Goal: Communication & Community: Answer question/provide support

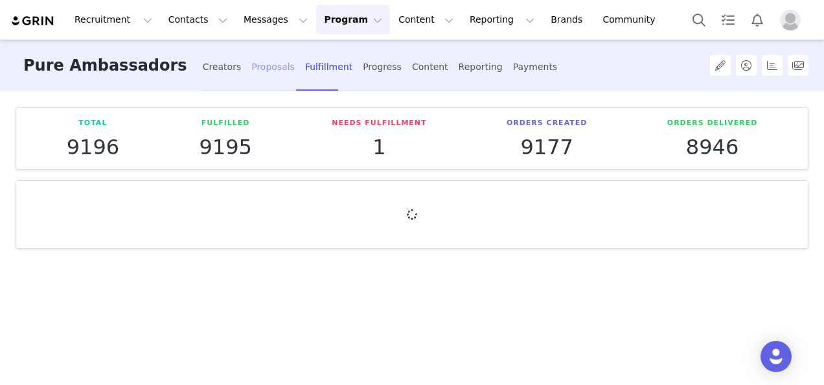
click at [251, 70] on div "Proposals" at bounding box center [272, 67] width 43 height 34
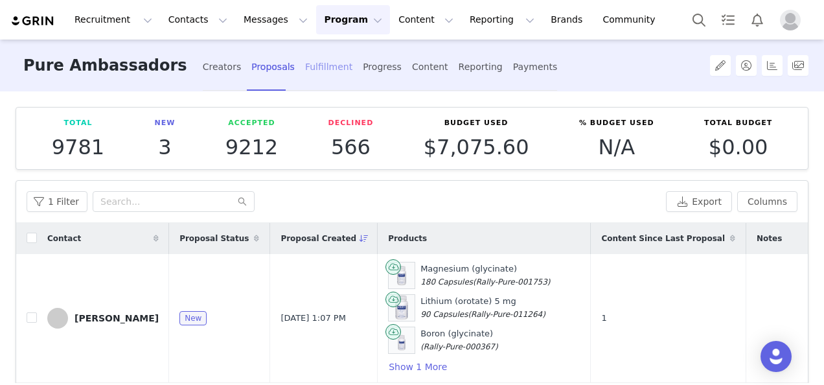
click at [305, 71] on div "Fulfillment" at bounding box center [328, 67] width 47 height 34
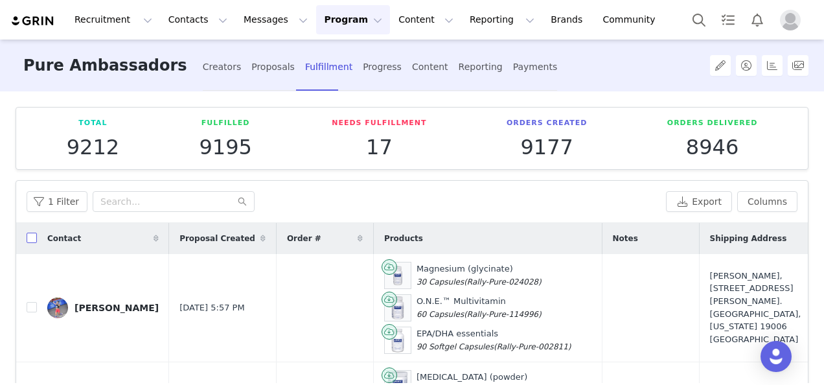
click at [34, 235] on input "checkbox" at bounding box center [32, 238] width 10 height 10
checkbox input "true"
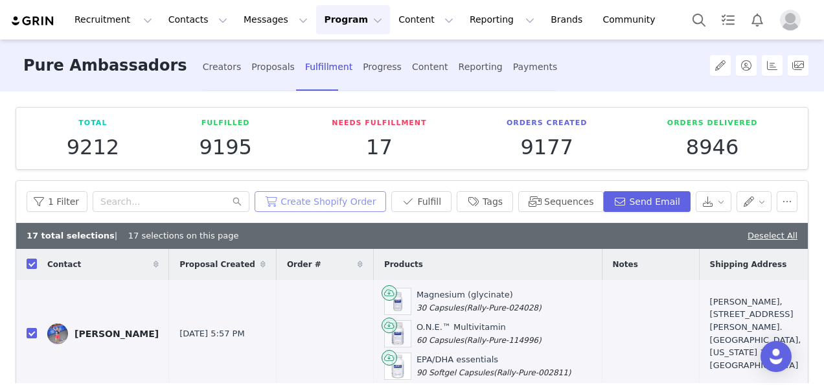
click at [344, 200] on button "Create Shopify Order" at bounding box center [321, 201] width 132 height 21
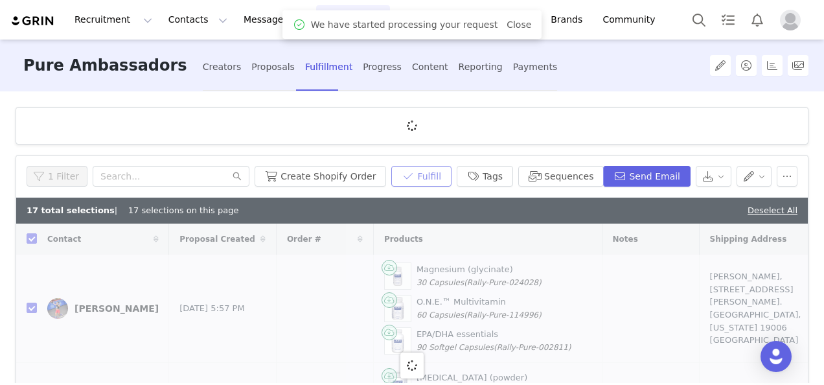
click at [441, 175] on button "Fulfill" at bounding box center [422, 176] width 60 height 21
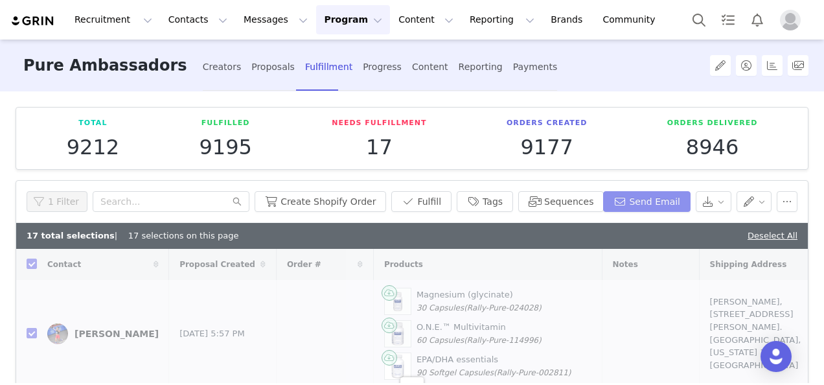
click at [634, 198] on button "Send Email" at bounding box center [647, 201] width 88 height 21
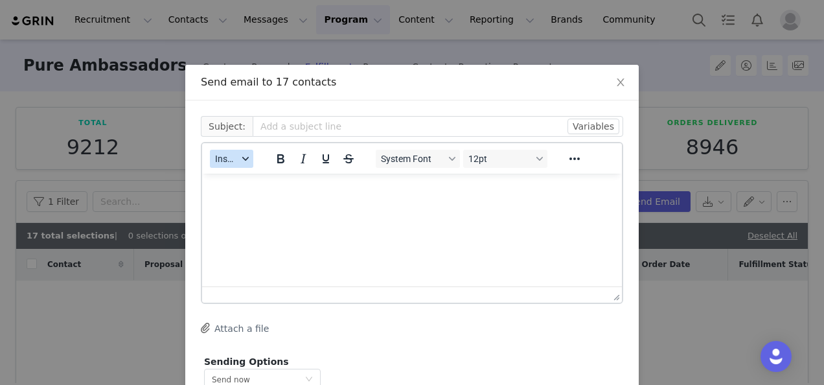
click at [220, 158] on span "Insert" at bounding box center [226, 159] width 23 height 10
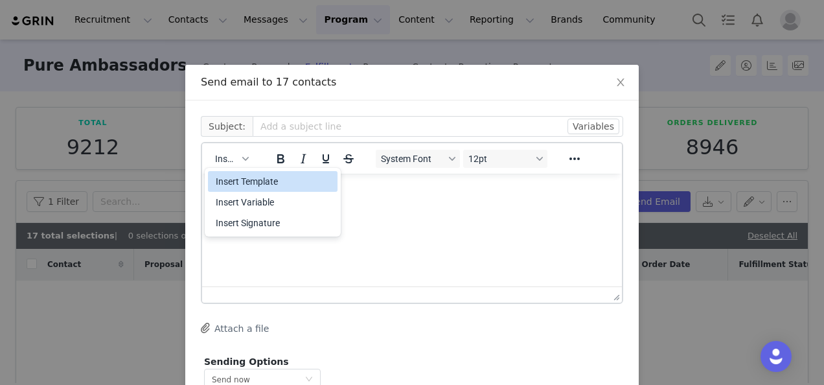
click at [227, 179] on div "Insert Template" at bounding box center [274, 182] width 117 height 16
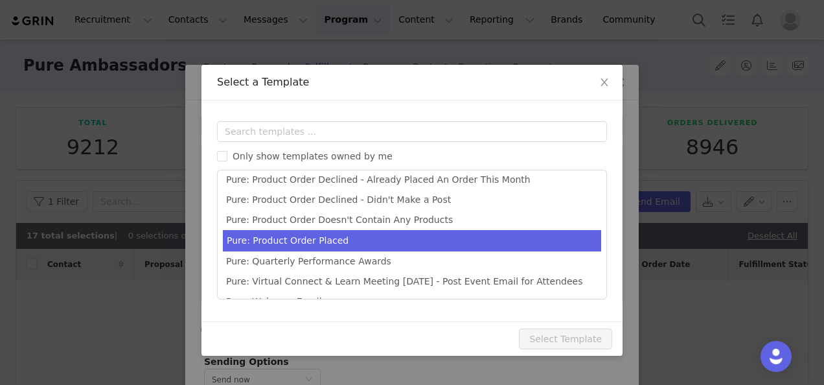
click at [397, 237] on li "Pure: Product Order Placed" at bounding box center [412, 240] width 379 height 21
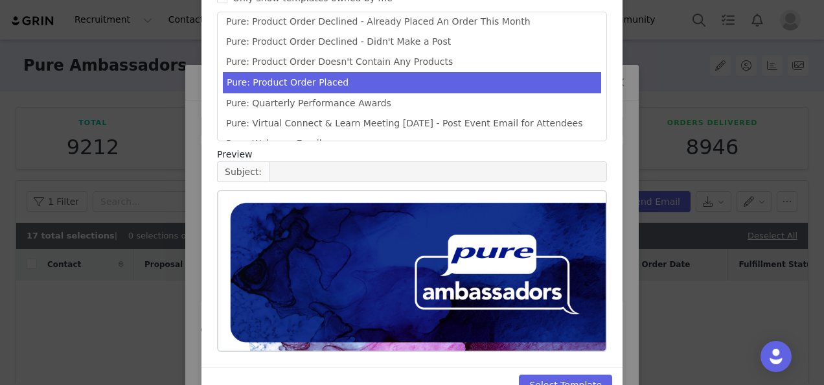
scroll to position [190, 0]
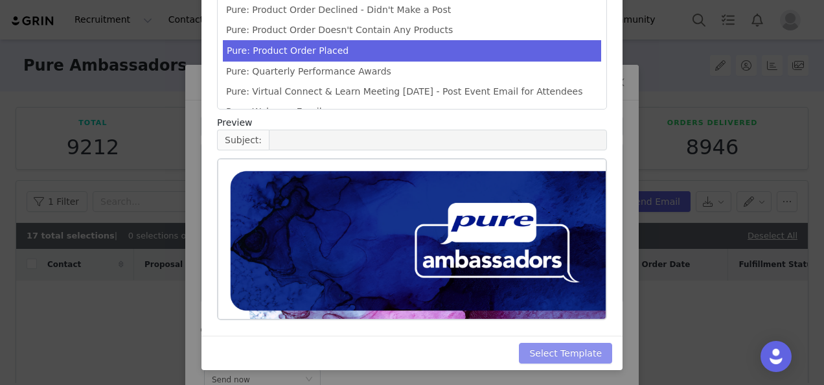
click at [564, 354] on button "Select Template" at bounding box center [565, 353] width 93 height 21
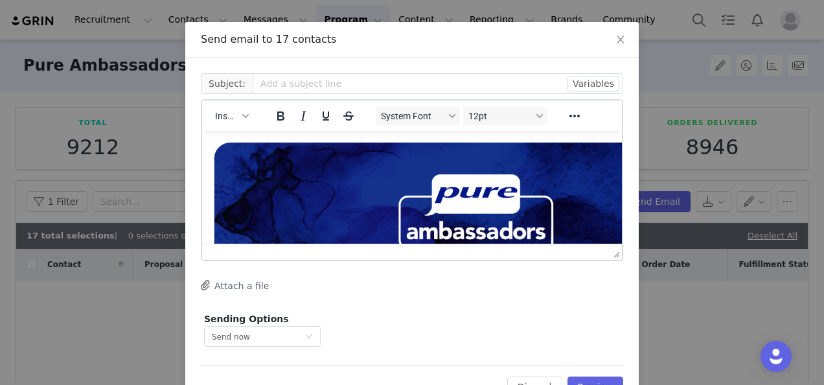
scroll to position [86, 0]
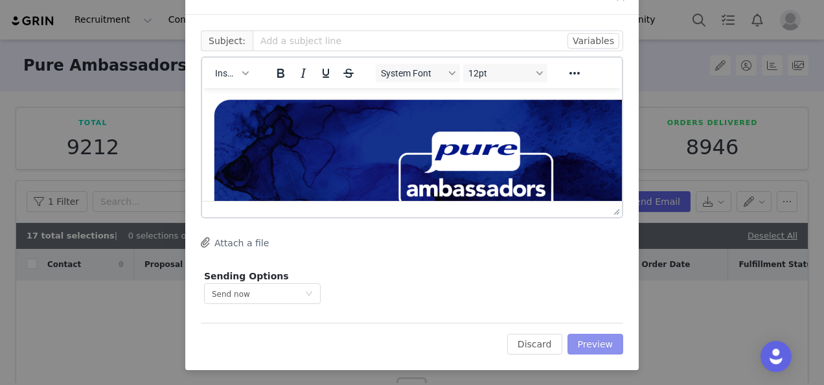
click at [572, 344] on button "Preview" at bounding box center [596, 344] width 56 height 21
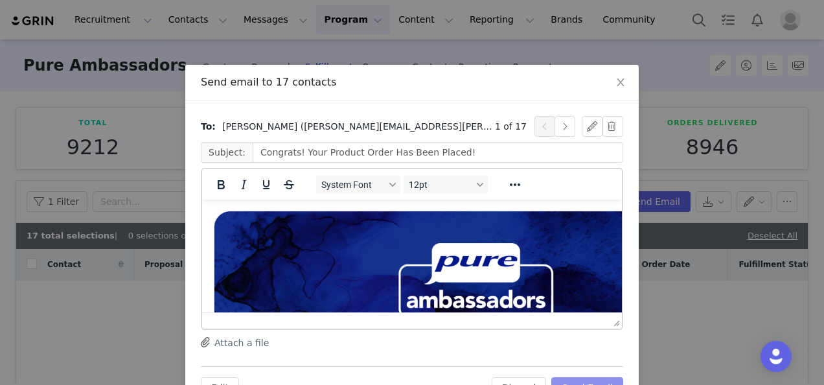
scroll to position [0, 0]
click at [603, 382] on button "Send Email" at bounding box center [588, 387] width 72 height 21
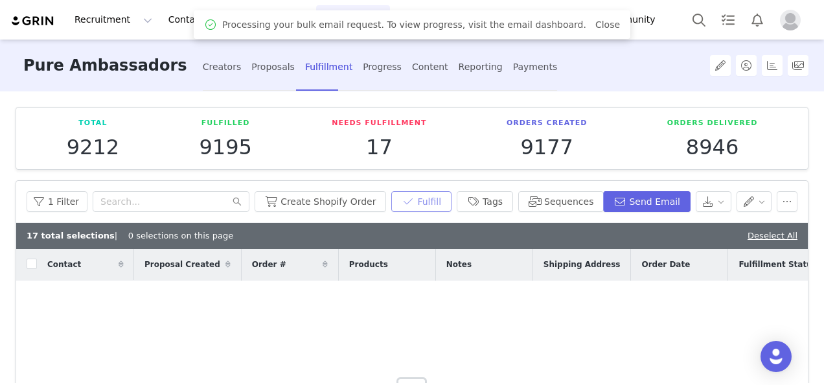
click at [430, 201] on button "Fulfill" at bounding box center [422, 201] width 60 height 21
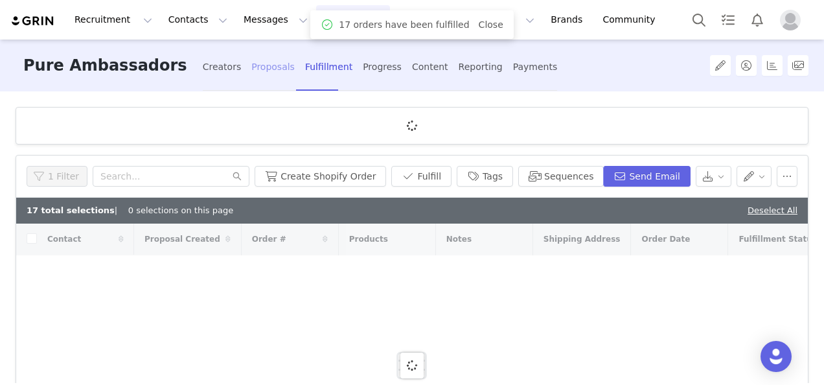
click at [251, 67] on div "Proposals" at bounding box center [272, 67] width 43 height 34
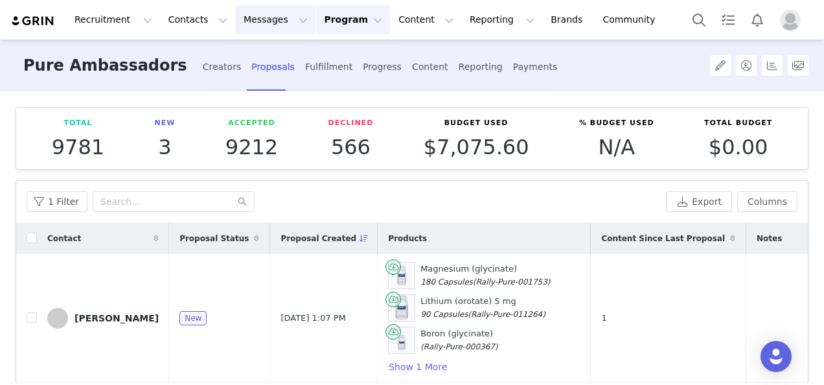
click at [236, 18] on button "Messages Messages" at bounding box center [276, 19] width 80 height 29
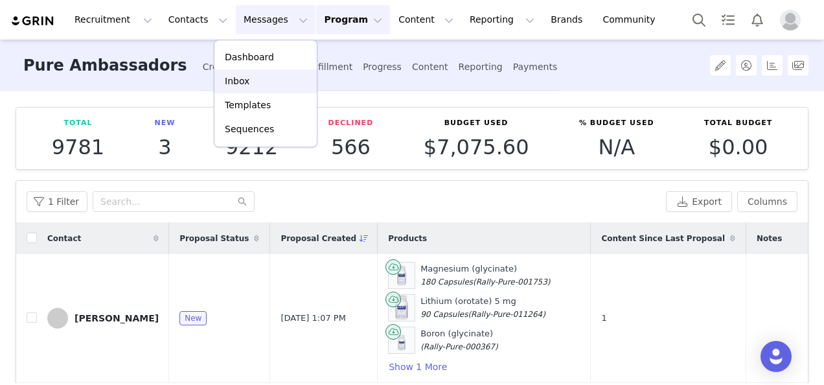
click at [253, 75] on div "Inbox" at bounding box center [265, 82] width 87 height 14
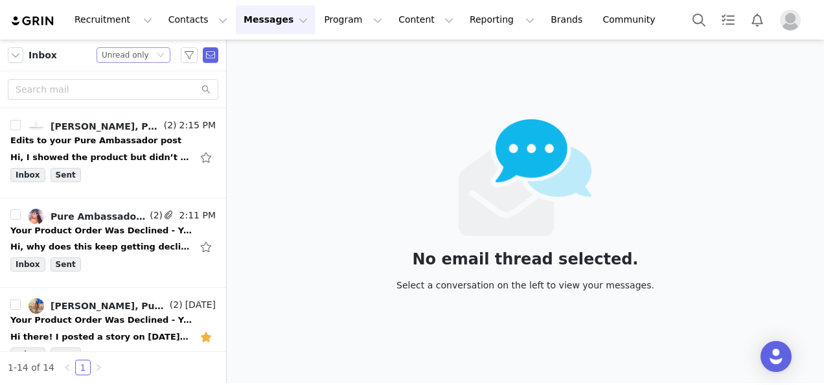
click at [136, 53] on div "Unread only" at bounding box center [125, 55] width 47 height 14
click at [202, 157] on button "button" at bounding box center [207, 157] width 17 height 21
click at [199, 245] on button "button" at bounding box center [207, 247] width 17 height 21
click at [108, 239] on div "Hi, why does this keep getting declined? It’s the second time I posted to my st…" at bounding box center [112, 247] width 205 height 21
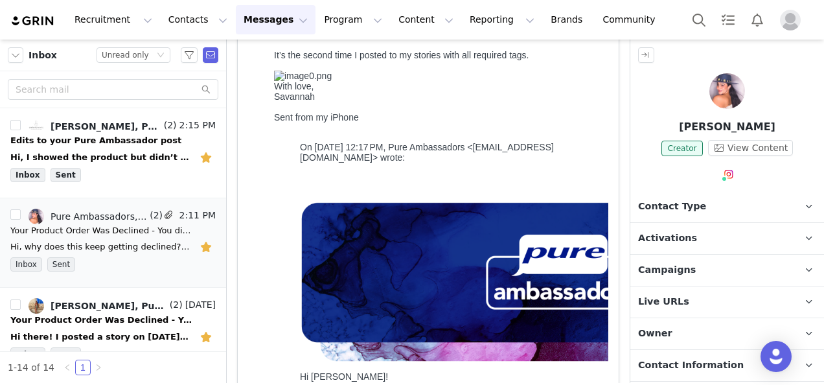
scroll to position [65, 0]
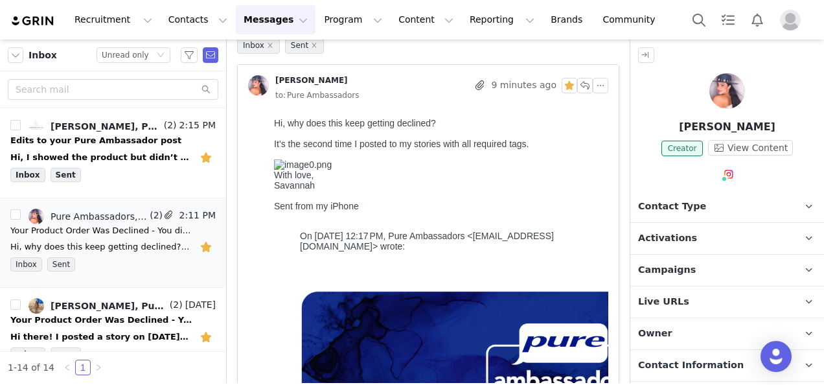
click at [738, 102] on div at bounding box center [728, 93] width 194 height 41
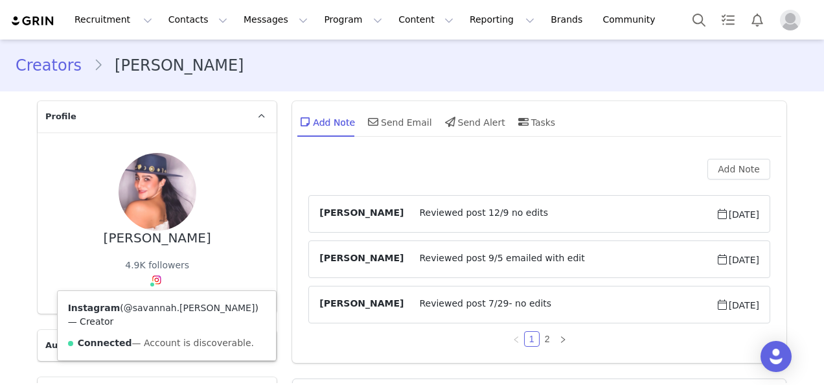
click at [152, 306] on link "@savannah.celeste" at bounding box center [190, 308] width 132 height 10
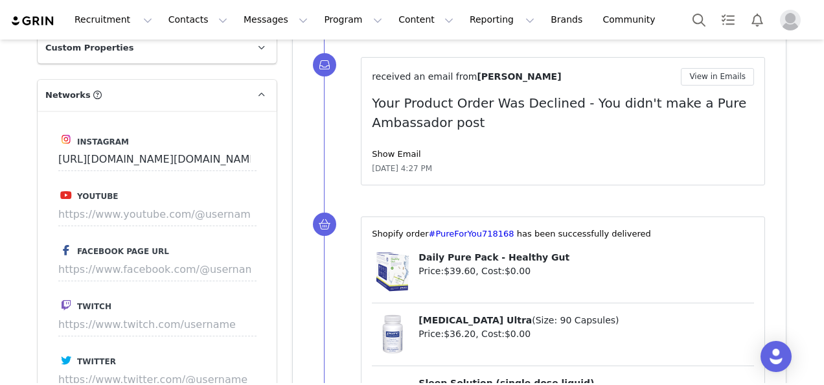
scroll to position [1102, 0]
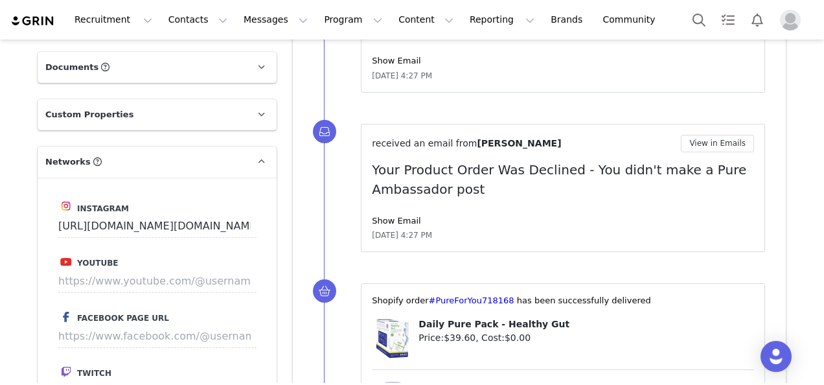
click at [399, 209] on div "received an email from Savannah Celeste View in Emails Your Product Order Was D…" at bounding box center [563, 188] width 382 height 107
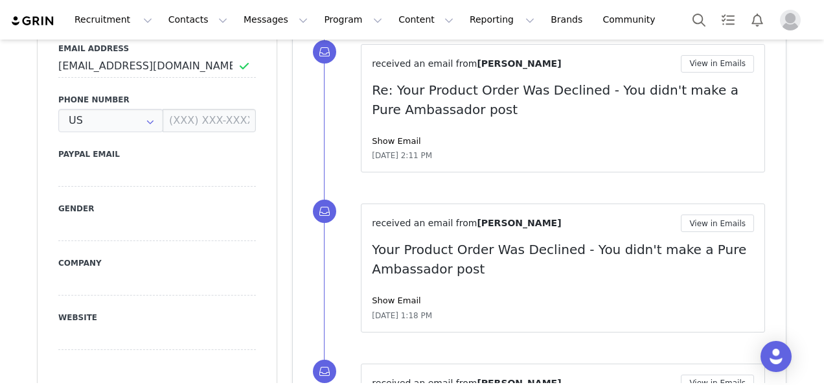
scroll to position [454, 0]
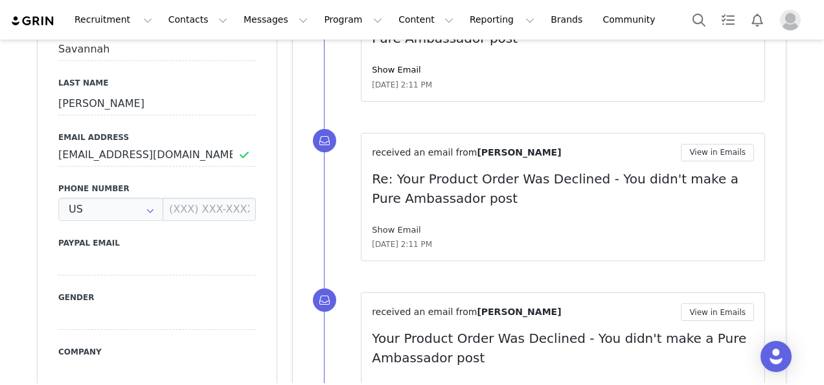
click at [397, 225] on link "Show Email" at bounding box center [396, 230] width 49 height 10
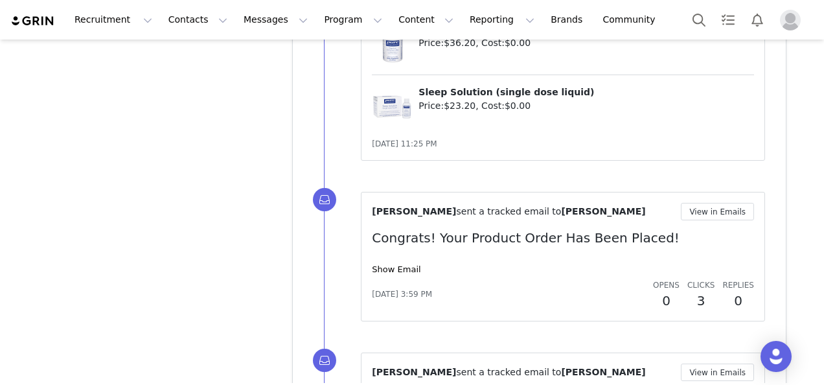
scroll to position [2951, 0]
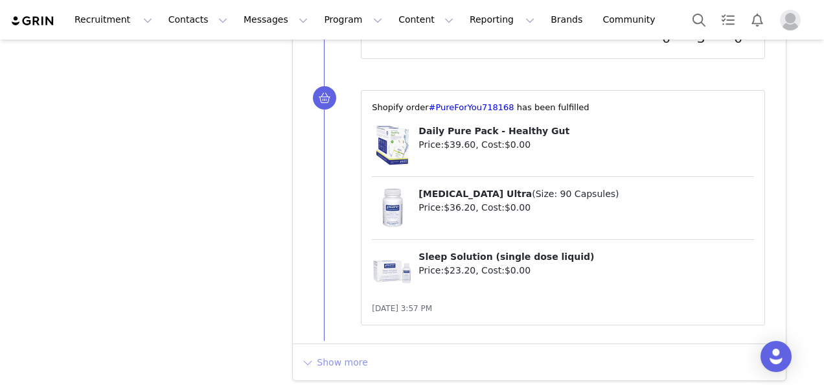
click at [338, 364] on button "Show more" at bounding box center [335, 362] width 68 height 21
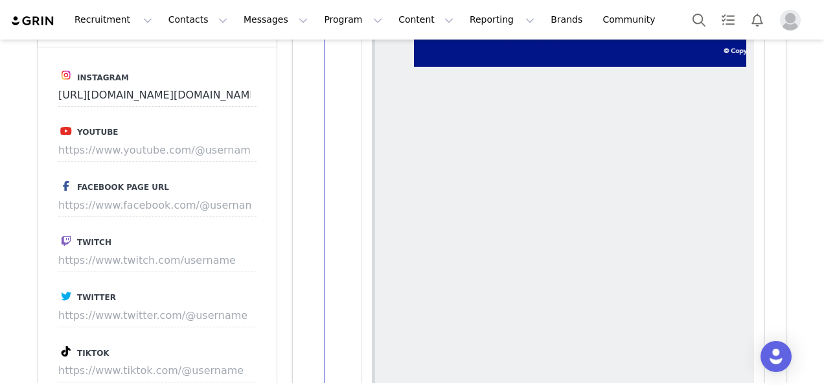
scroll to position [0, 0]
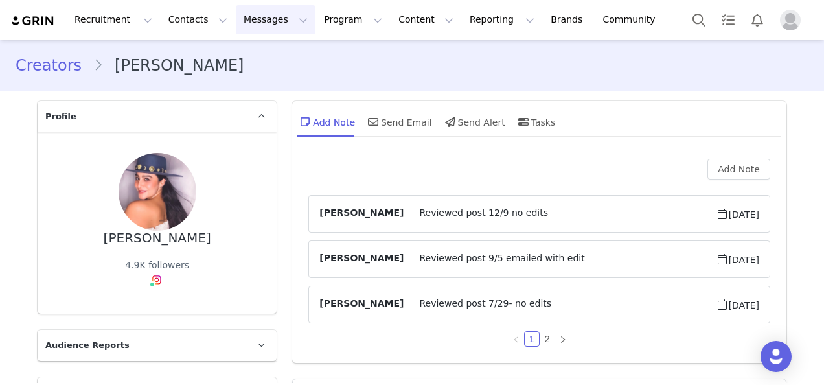
click at [236, 27] on button "Messages Messages" at bounding box center [276, 19] width 80 height 29
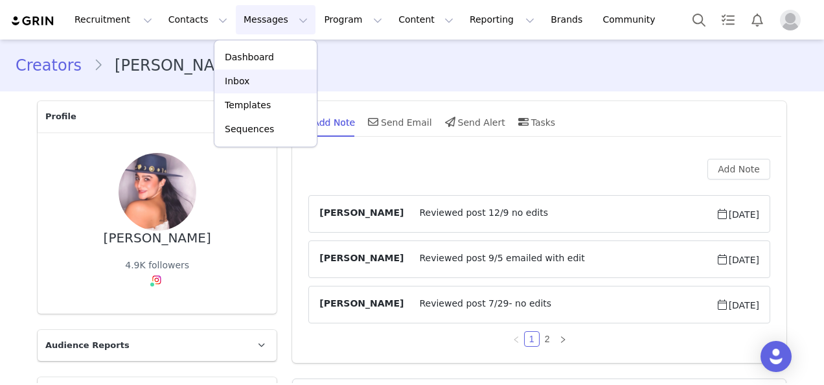
click at [239, 83] on p "Inbox" at bounding box center [237, 82] width 25 height 14
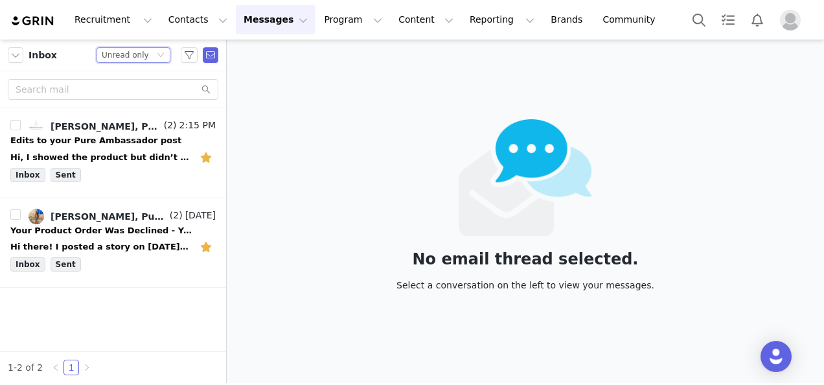
click at [120, 60] on div "Unread only" at bounding box center [125, 55] width 47 height 14
click at [130, 143] on li "Starred" at bounding box center [134, 140] width 74 height 21
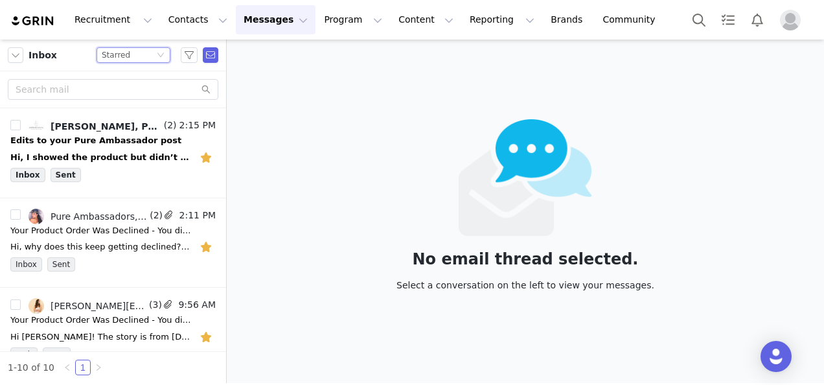
click at [799, 19] on img "Profile" at bounding box center [790, 20] width 21 height 21
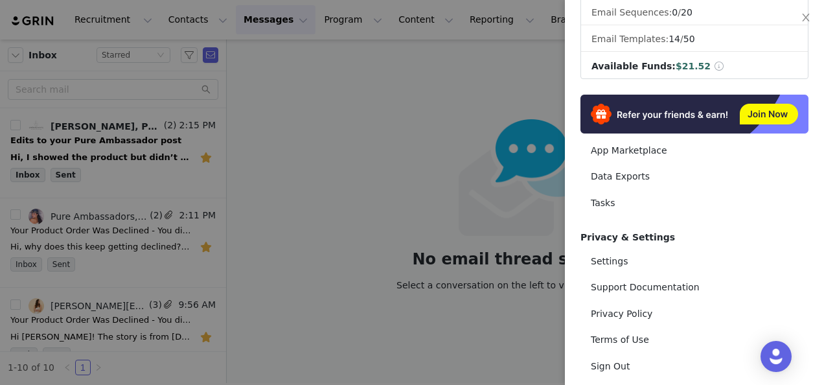
scroll to position [259, 0]
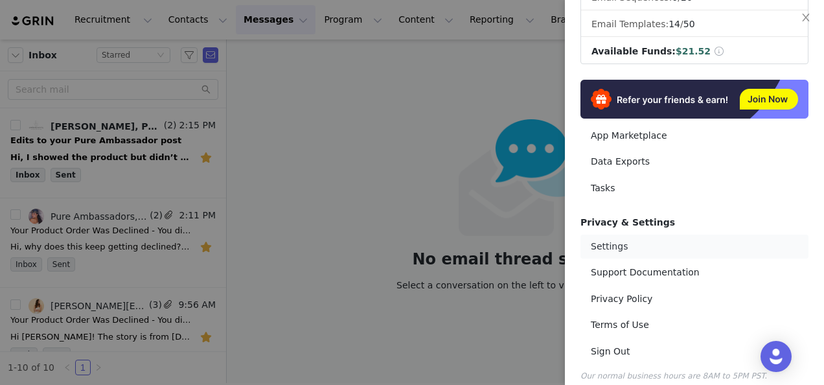
click at [595, 244] on link "Settings" at bounding box center [695, 247] width 228 height 24
select select "America/New_York"
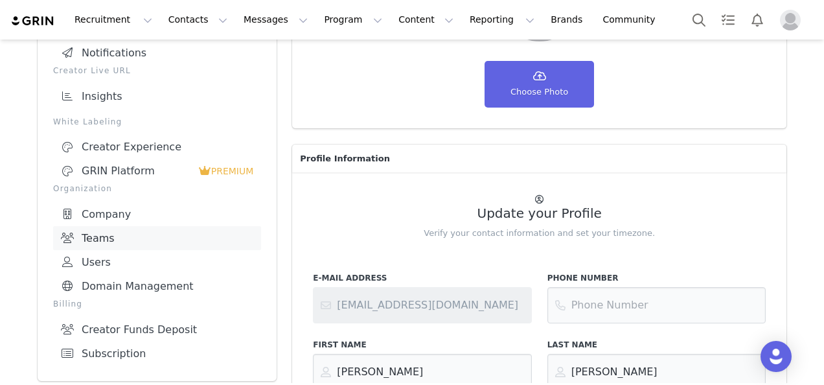
scroll to position [259, 0]
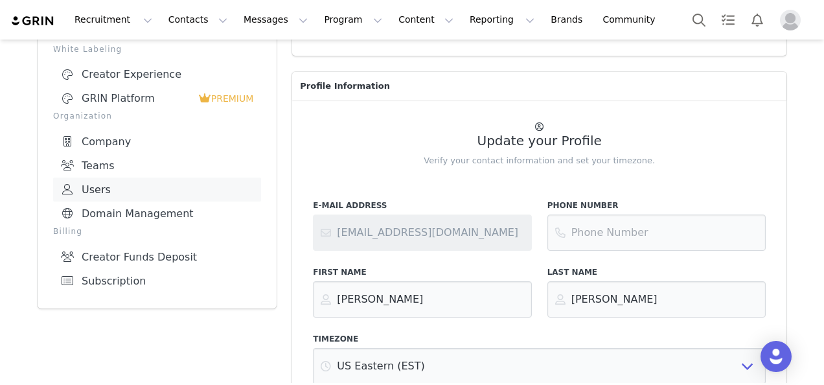
click at [91, 187] on link "Users" at bounding box center [157, 190] width 208 height 24
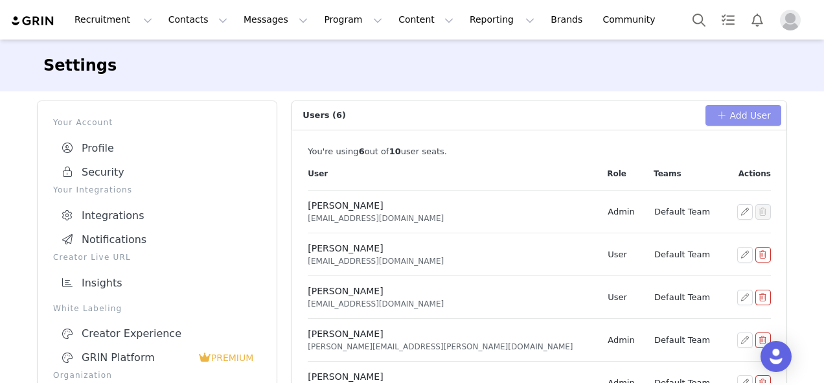
click at [737, 108] on button "Add User" at bounding box center [744, 115] width 76 height 21
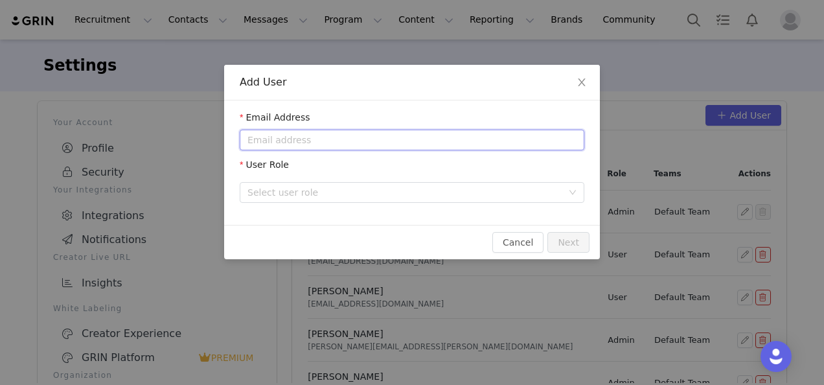
click at [338, 142] on input "email" at bounding box center [412, 140] width 345 height 21
paste input "[EMAIL_ADDRESS][DOMAIN_NAME]"
click at [393, 190] on div "Select user role" at bounding box center [405, 192] width 315 height 13
type input "[EMAIL_ADDRESS][DOMAIN_NAME]"
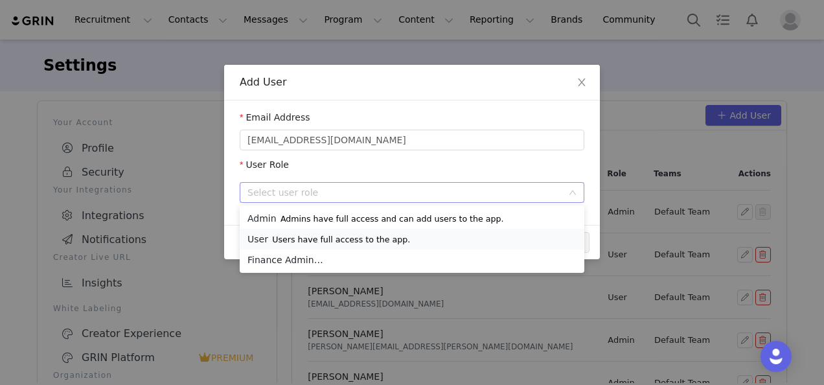
click at [376, 239] on p "Users have full access to the app." at bounding box center [341, 240] width 138 height 10
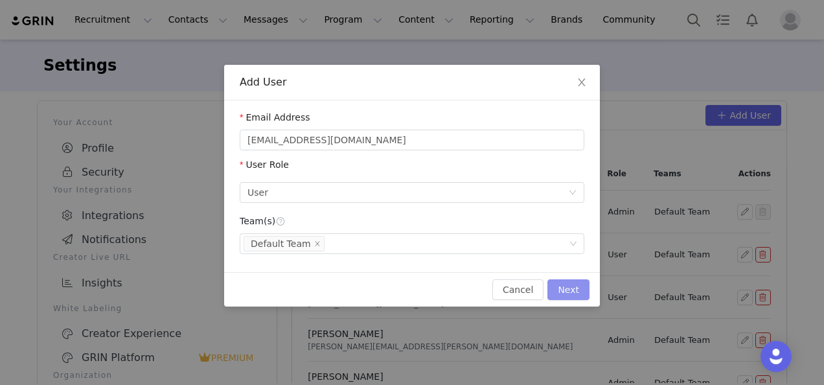
click at [583, 293] on button "Next" at bounding box center [569, 289] width 42 height 21
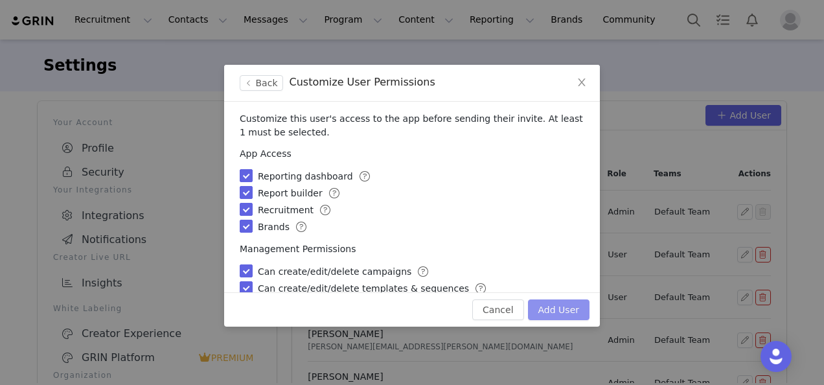
click at [576, 311] on button "Add User" at bounding box center [559, 309] width 62 height 21
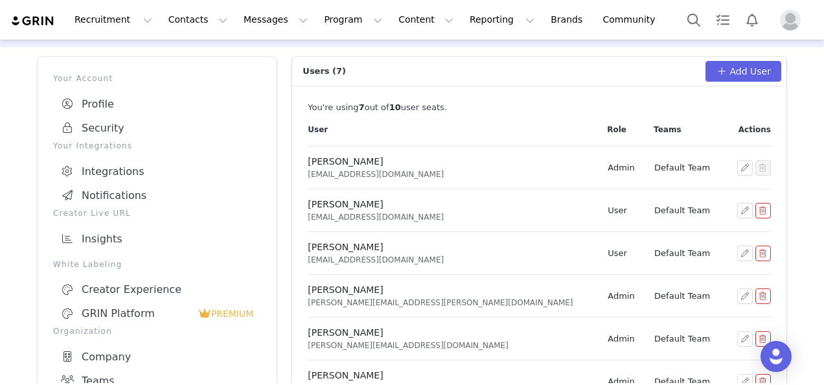
scroll to position [65, 0]
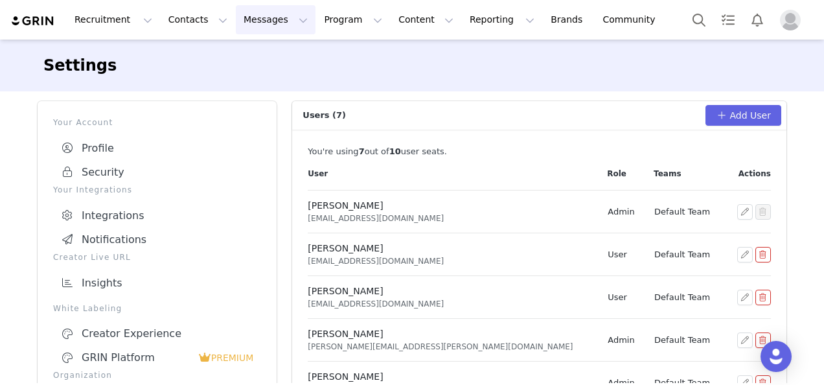
click at [251, 19] on button "Messages Messages" at bounding box center [276, 19] width 80 height 29
click at [252, 86] on div "Inbox" at bounding box center [265, 82] width 87 height 14
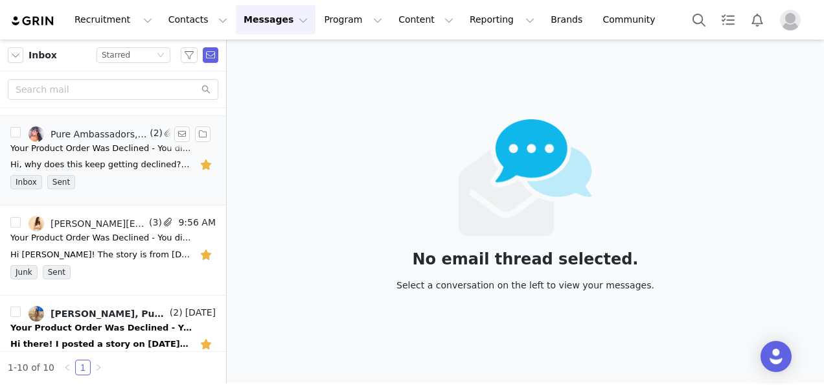
scroll to position [130, 0]
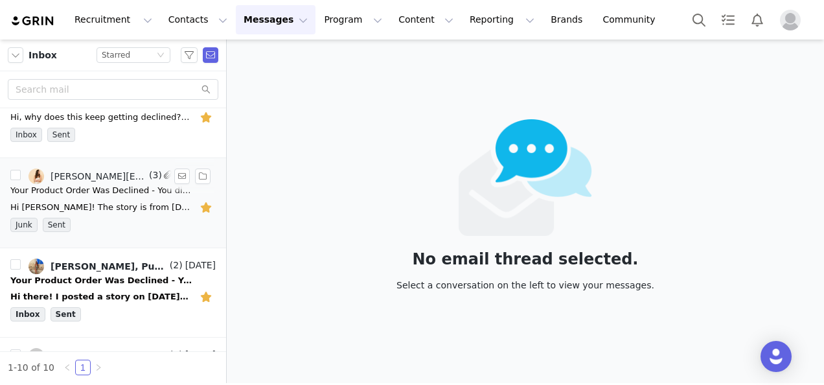
click at [201, 204] on button "button" at bounding box center [207, 207] width 17 height 21
click at [124, 286] on div "Hi there! I posted a story on [DATE]! Maybe it was missed because I turned my p…" at bounding box center [112, 296] width 205 height 21
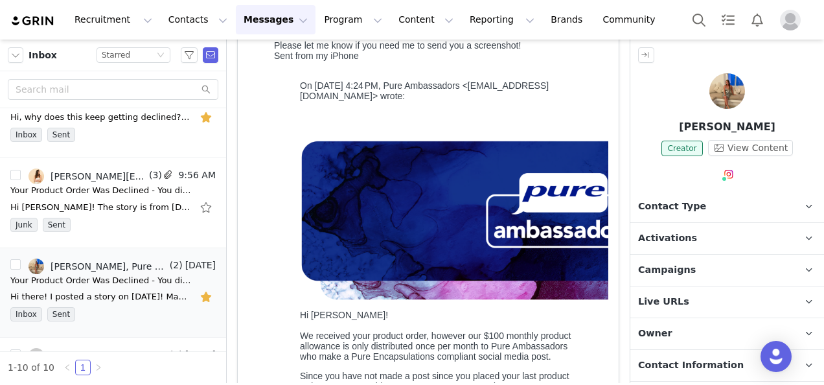
scroll to position [0, 0]
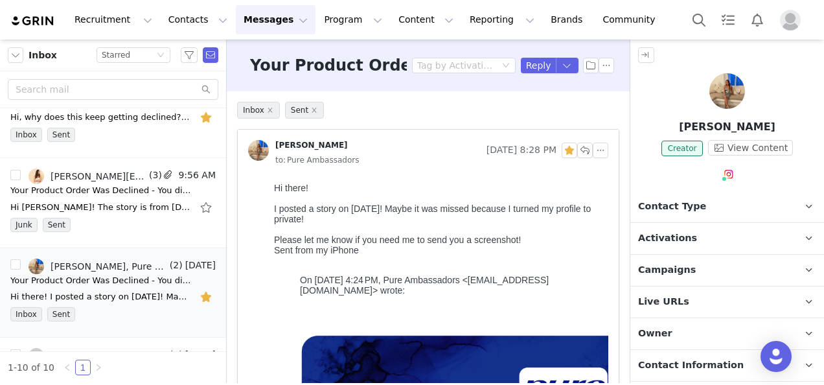
click at [734, 89] on img at bounding box center [728, 91] width 36 height 36
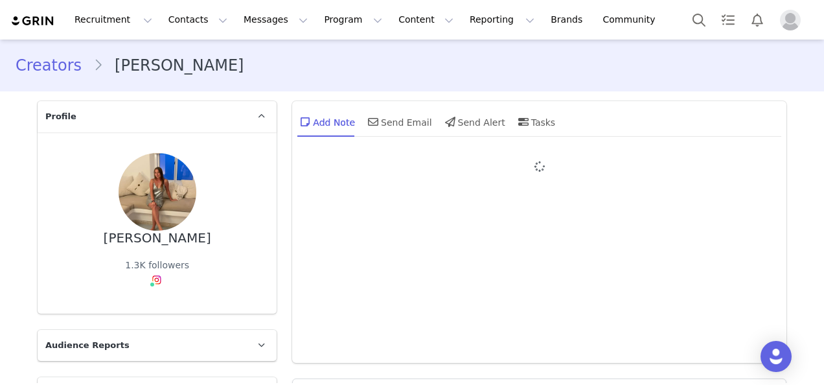
type input "+1 ([GEOGRAPHIC_DATA])"
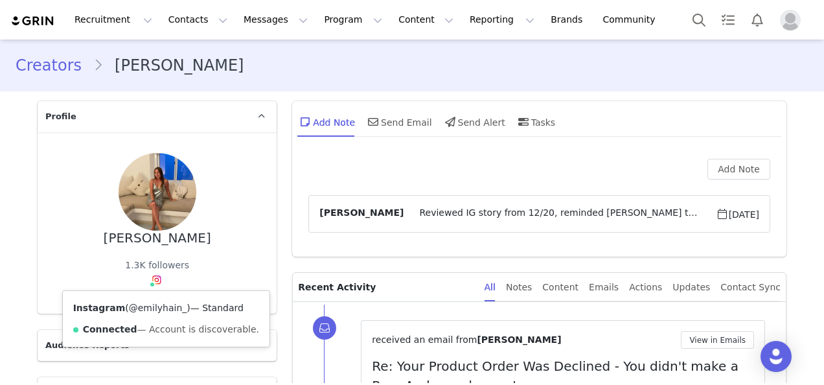
click at [156, 304] on link "@emilyhain_" at bounding box center [158, 308] width 58 height 10
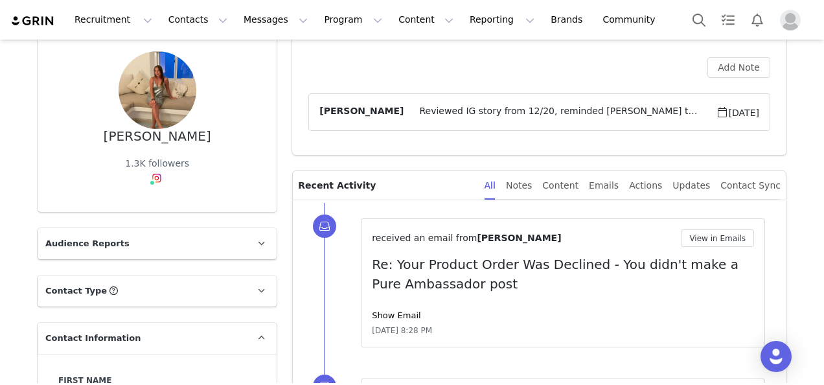
scroll to position [194, 0]
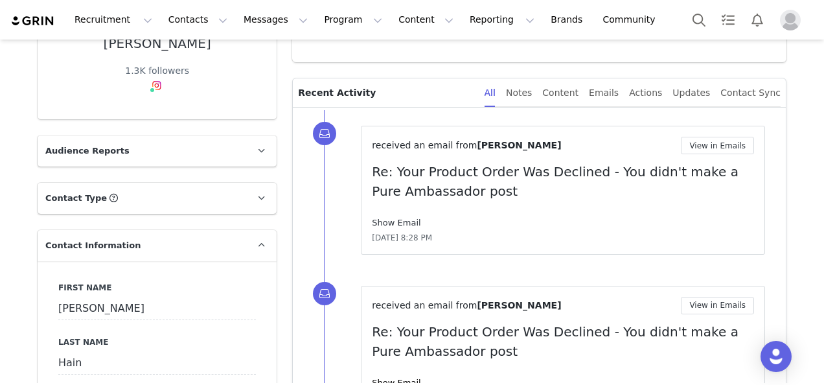
click at [392, 219] on link "Show Email" at bounding box center [396, 223] width 49 height 10
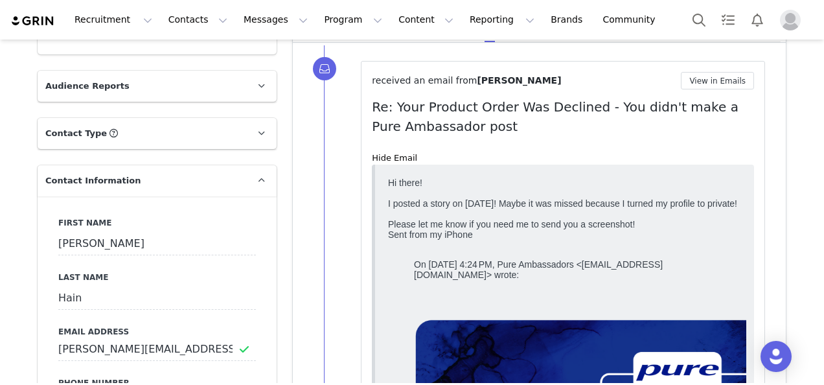
scroll to position [65, 0]
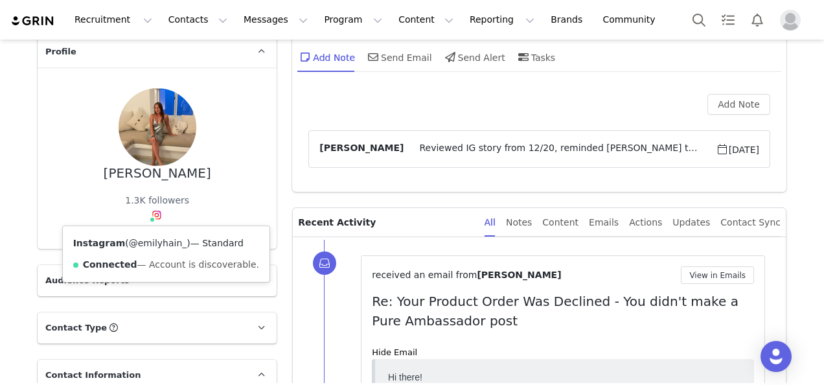
click at [159, 242] on link "@emilyhain_" at bounding box center [158, 243] width 58 height 10
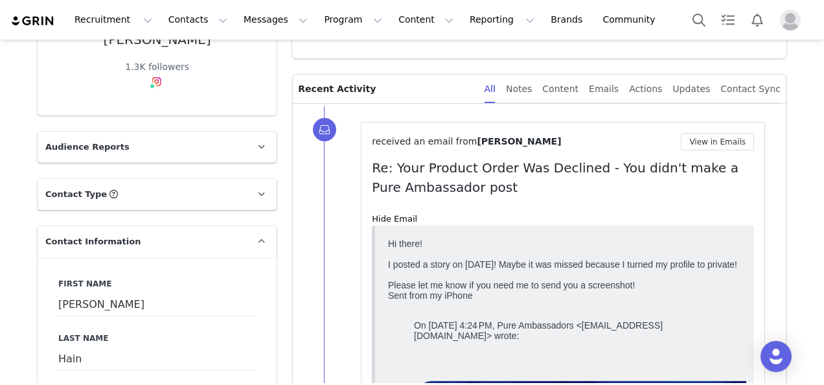
scroll to position [259, 0]
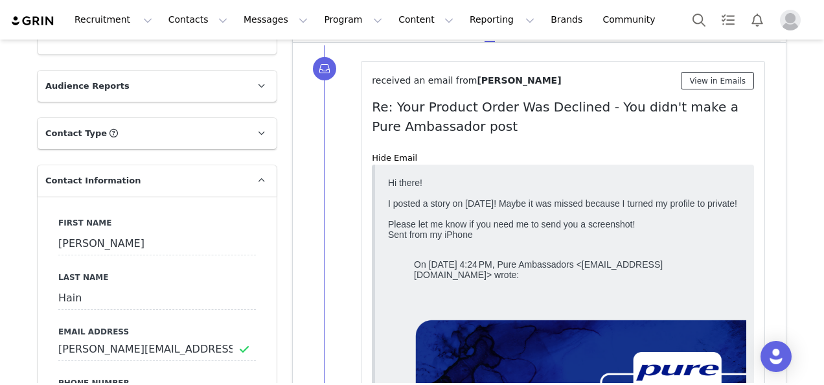
click at [701, 74] on button "View in Emails" at bounding box center [717, 81] width 73 height 18
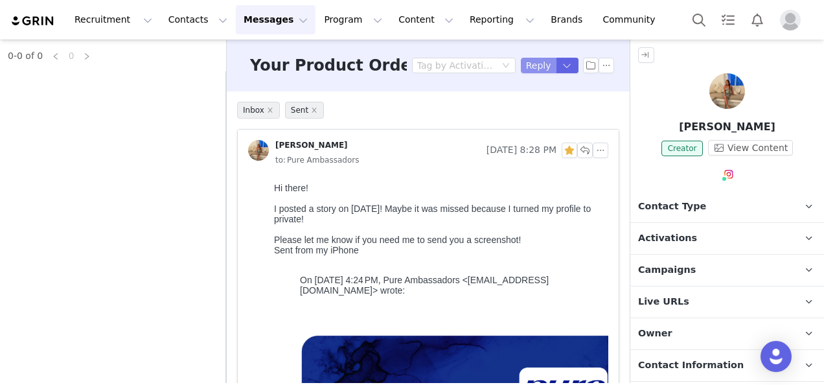
click at [524, 63] on button "Reply" at bounding box center [539, 66] width 36 height 16
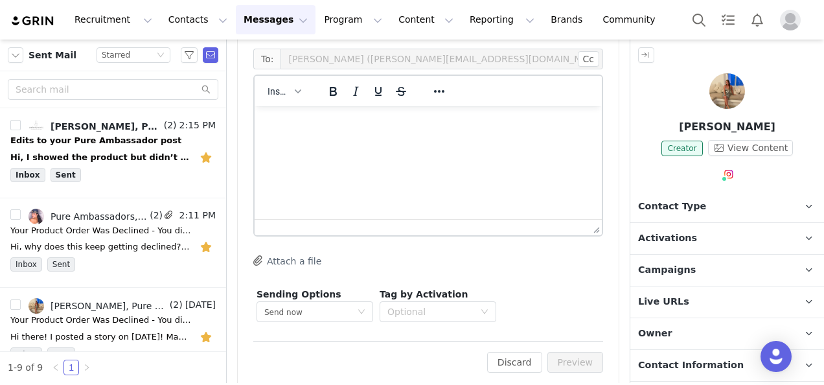
click at [473, 138] on html at bounding box center [428, 123] width 347 height 35
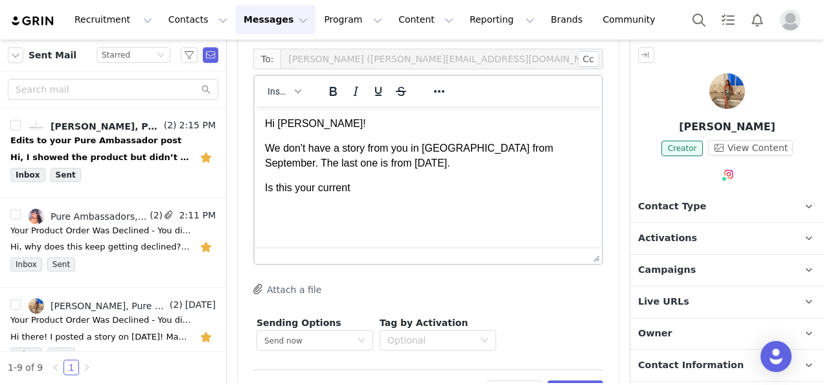
drag, startPoint x: 590, startPoint y: 228, endPoint x: 593, endPoint y: 263, distance: 35.8
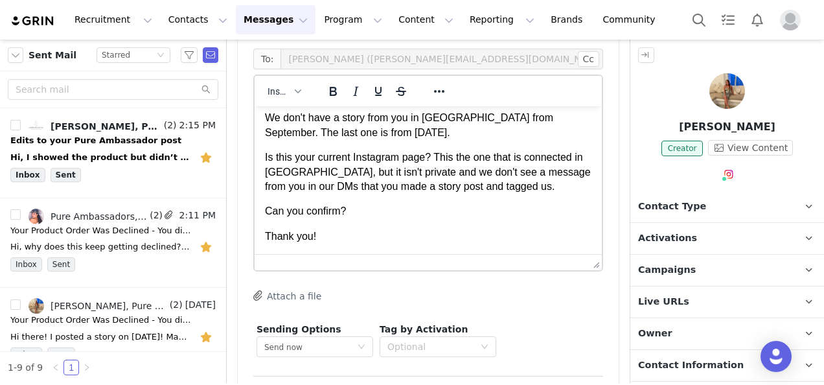
scroll to position [45, 0]
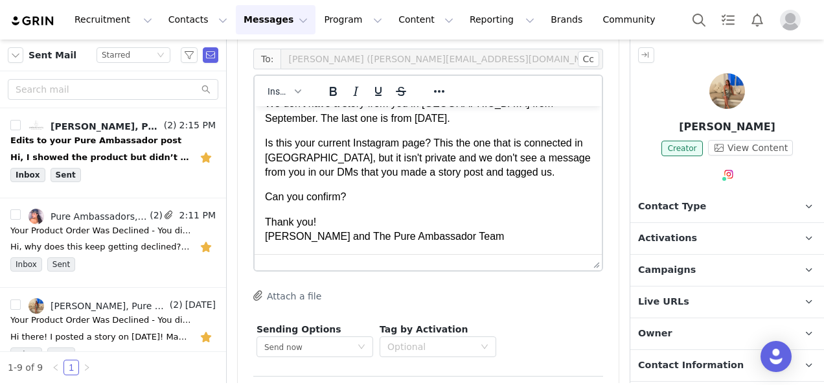
click at [528, 169] on p "Is this your current Instagram page? This the one that is connected in [GEOGRAP…" at bounding box center [428, 157] width 327 height 43
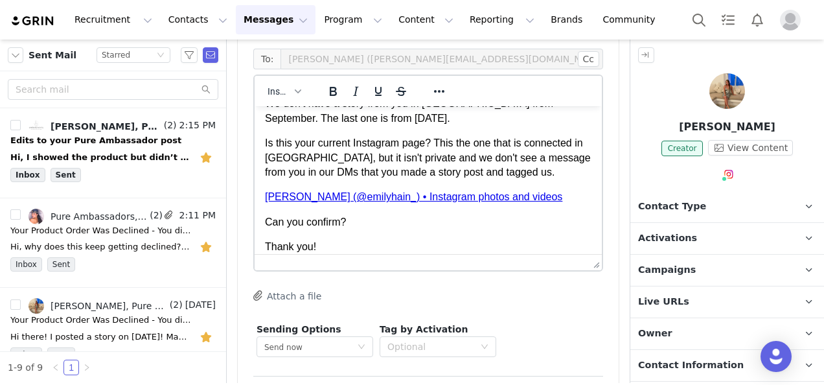
click at [387, 158] on p "Is this your current Instagram page? This the one that is connected in [GEOGRAP…" at bounding box center [428, 157] width 327 height 43
click at [386, 157] on p "Is this your current Instagram page? This the one that is connected in [GEOGRAP…" at bounding box center [428, 157] width 327 height 43
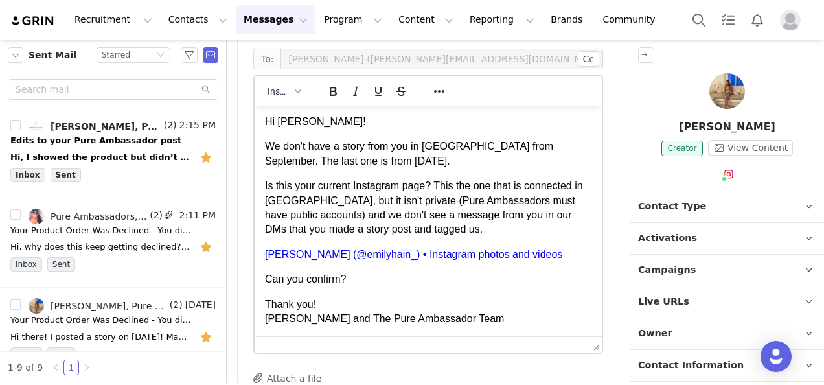
scroll to position [0, 0]
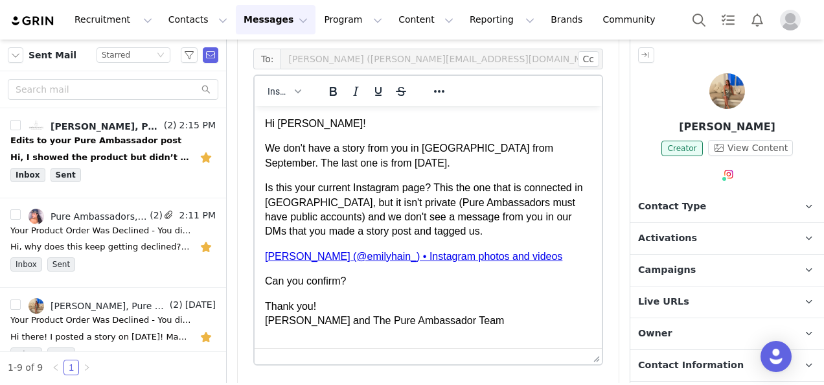
drag, startPoint x: 587, startPoint y: 263, endPoint x: 594, endPoint y: 357, distance: 94.3
click at [562, 205] on p "Is this your current Instagram page? This the one that is connected in [GEOGRAP…" at bounding box center [428, 210] width 327 height 58
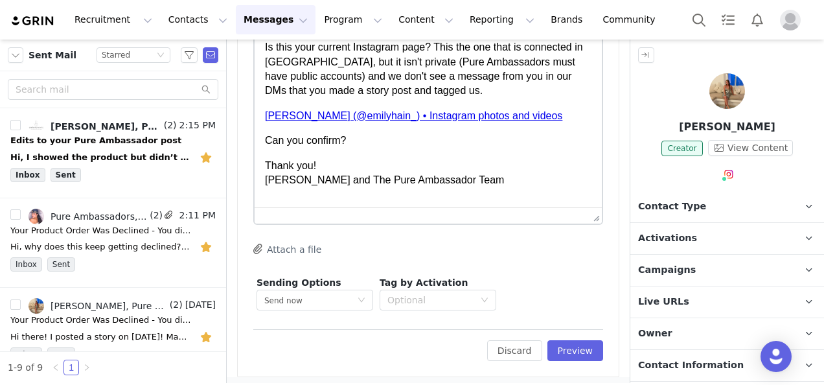
scroll to position [1099, 0]
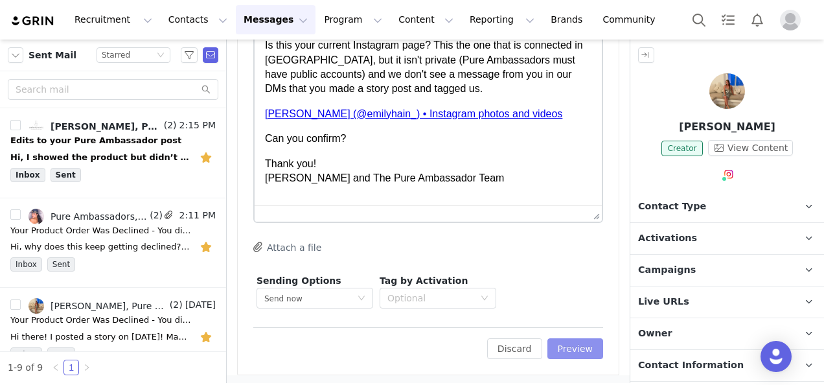
click at [573, 351] on button "Preview" at bounding box center [576, 348] width 56 height 21
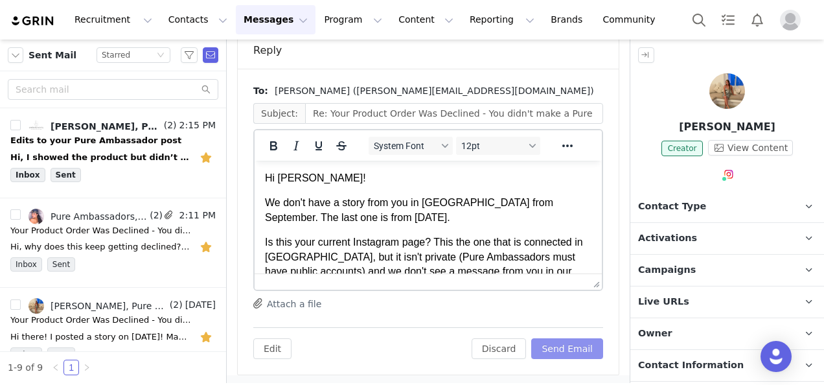
scroll to position [0, 0]
click at [573, 349] on button "Send Email" at bounding box center [568, 348] width 72 height 21
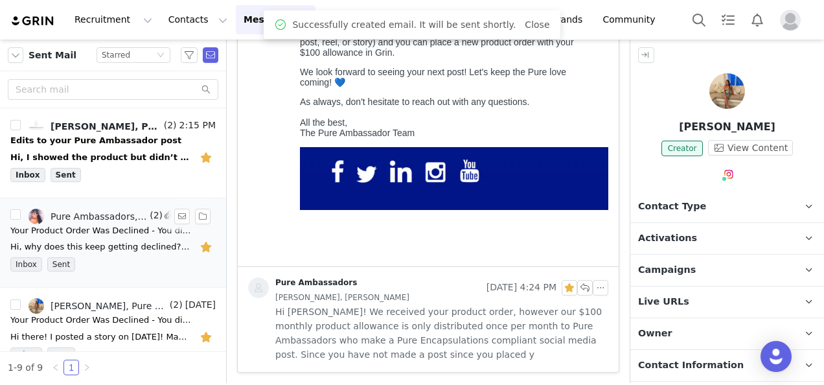
scroll to position [558, 0]
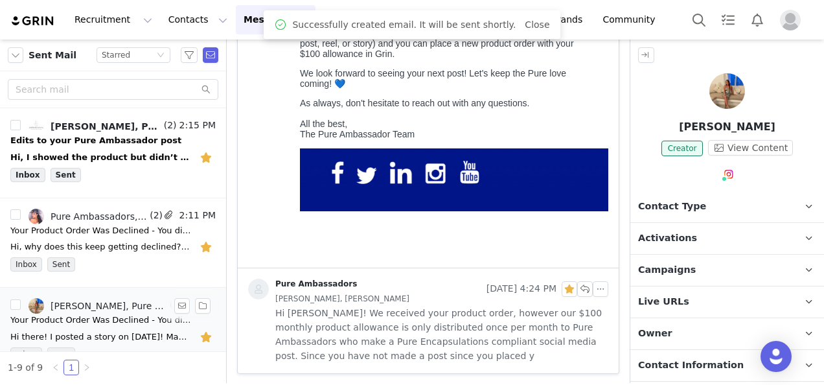
click at [199, 338] on button "button" at bounding box center [207, 337] width 17 height 21
